Goal: Connect with others: Connect with other users

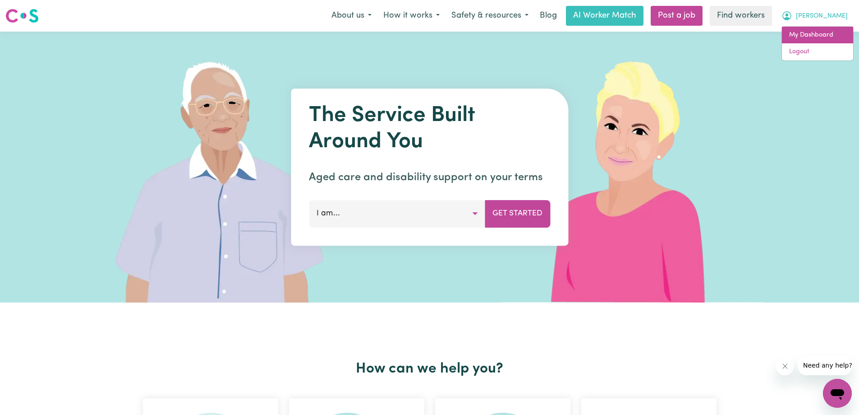
click at [808, 38] on link "My Dashboard" at bounding box center [817, 35] width 71 height 17
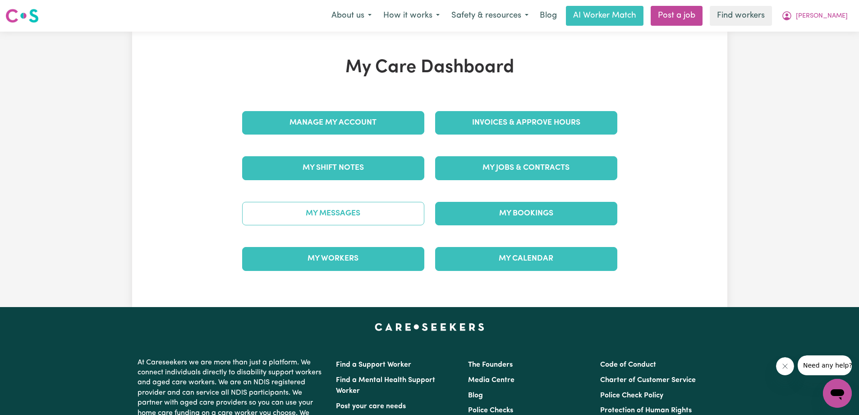
click at [336, 214] on link "My Messages" at bounding box center [333, 213] width 182 height 23
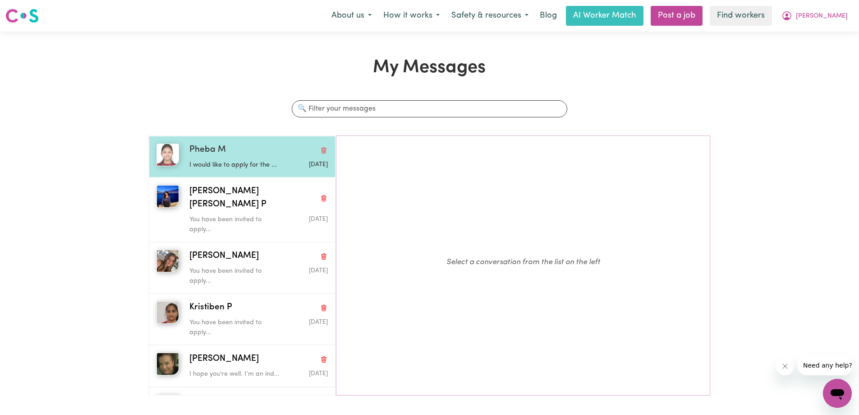
click at [263, 162] on p "I would like to apply for the ..." at bounding box center [235, 165] width 92 height 10
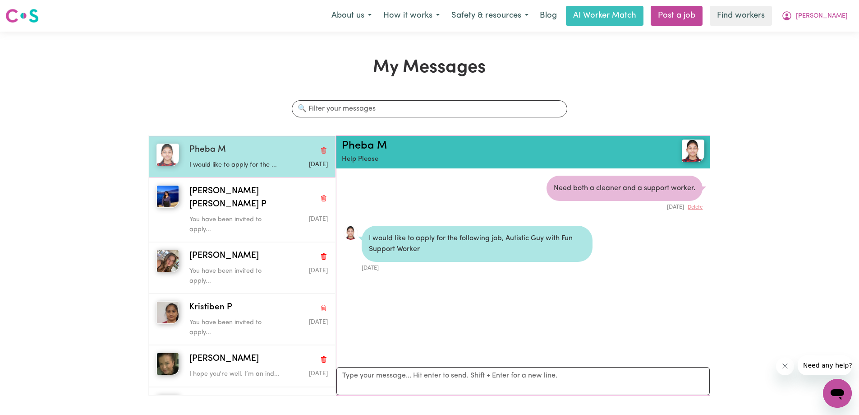
scroll to position [5, 0]
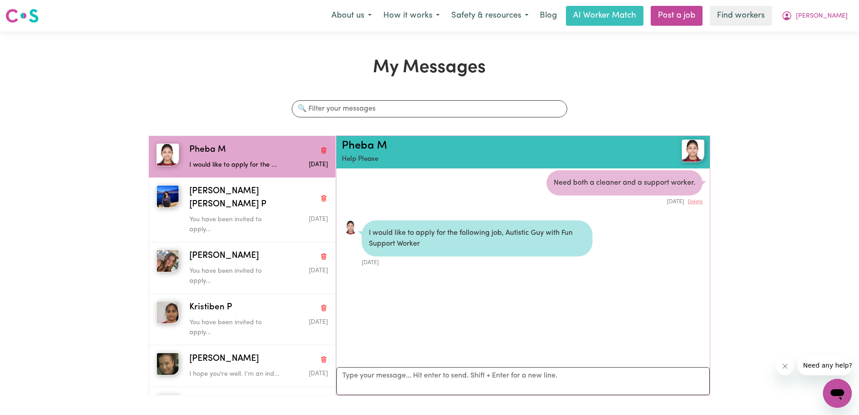
click at [690, 154] on img at bounding box center [693, 150] width 23 height 23
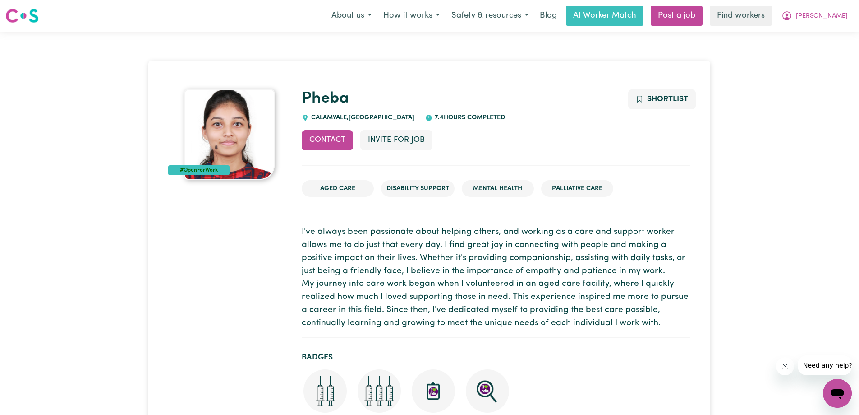
click at [237, 134] on img at bounding box center [229, 134] width 90 height 90
click at [238, 142] on img at bounding box center [229, 134] width 90 height 90
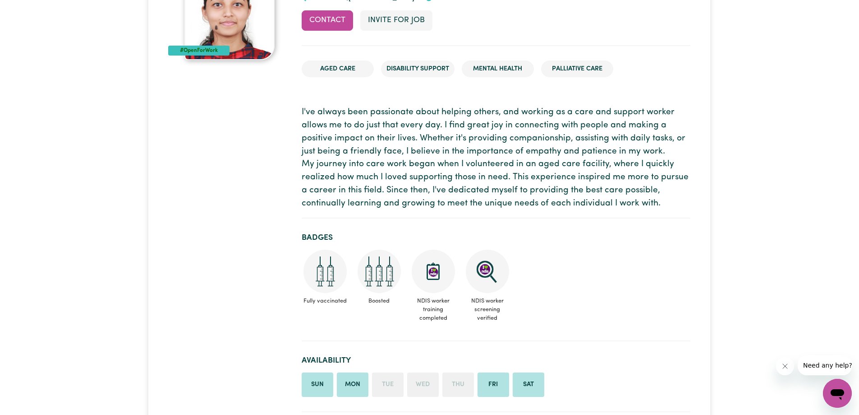
scroll to position [45, 0]
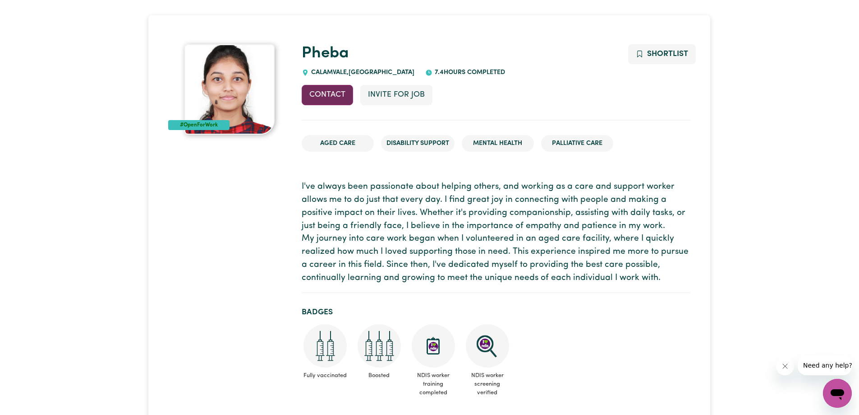
click at [334, 97] on button "Contact" at bounding box center [327, 95] width 51 height 20
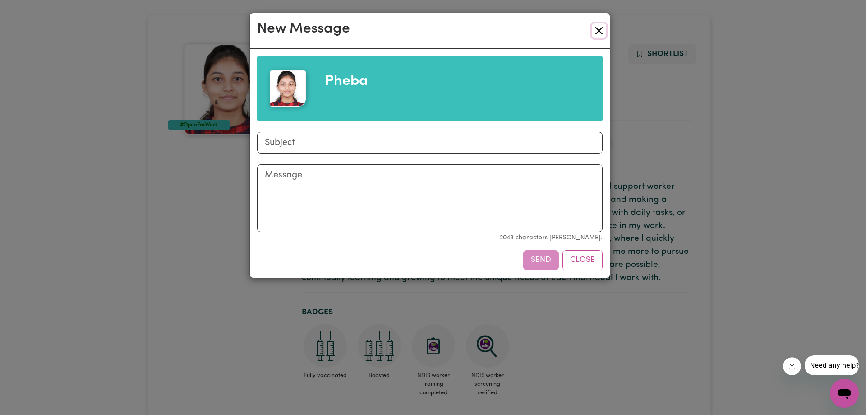
click at [600, 31] on button "Close" at bounding box center [599, 30] width 14 height 14
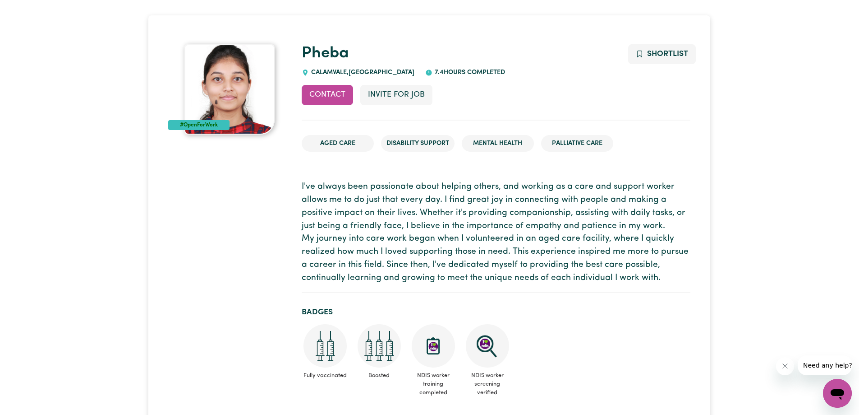
scroll to position [0, 0]
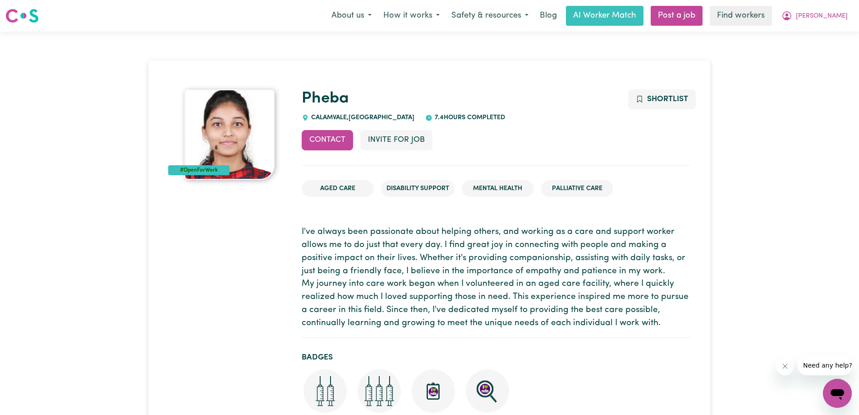
click at [224, 126] on img at bounding box center [229, 134] width 90 height 90
